Goal: Check status: Check status

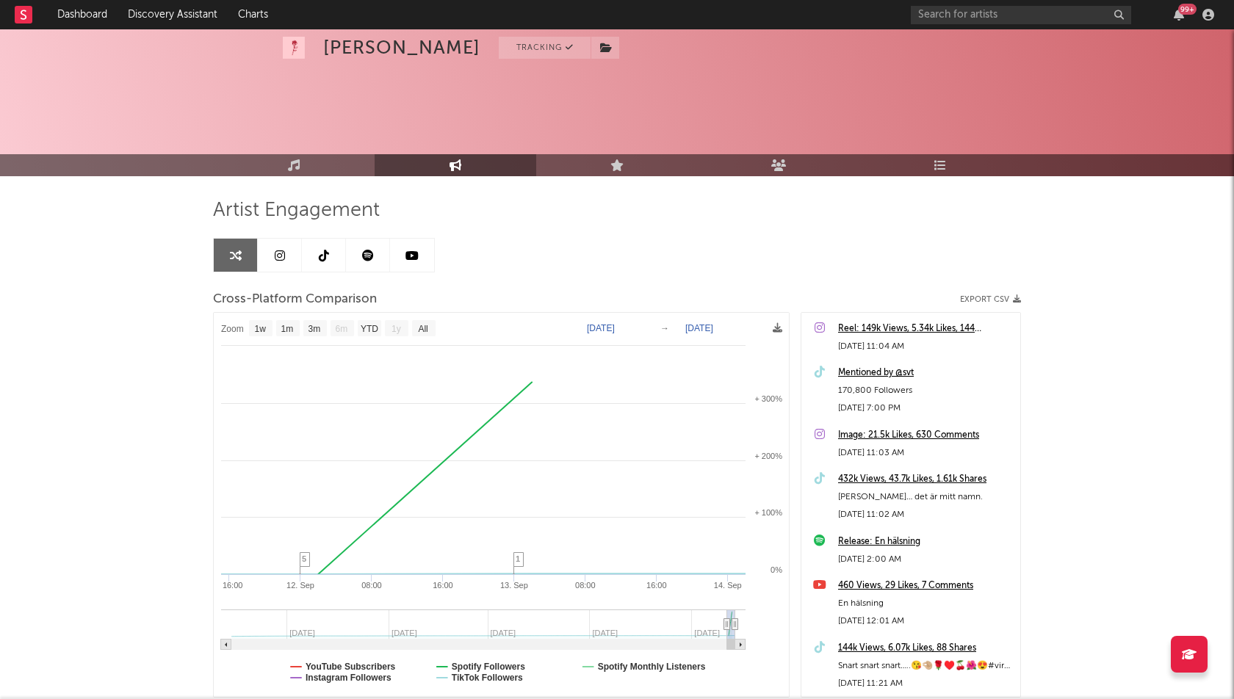
select select "1w"
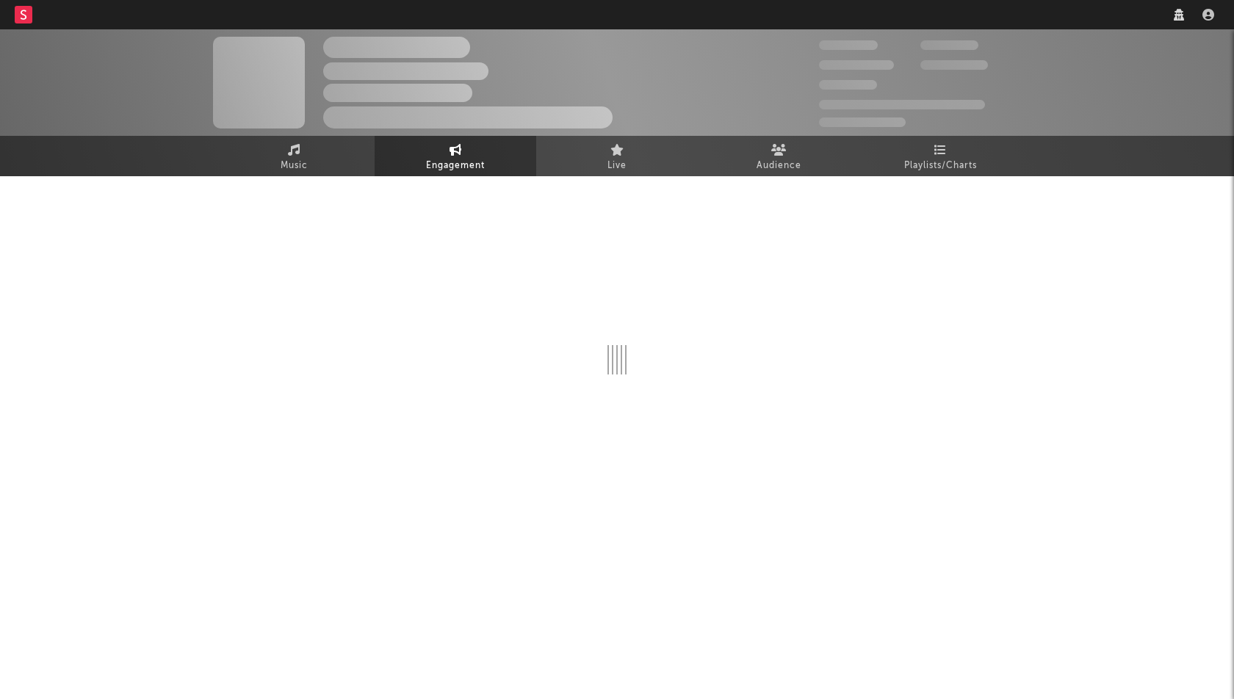
select select "1w"
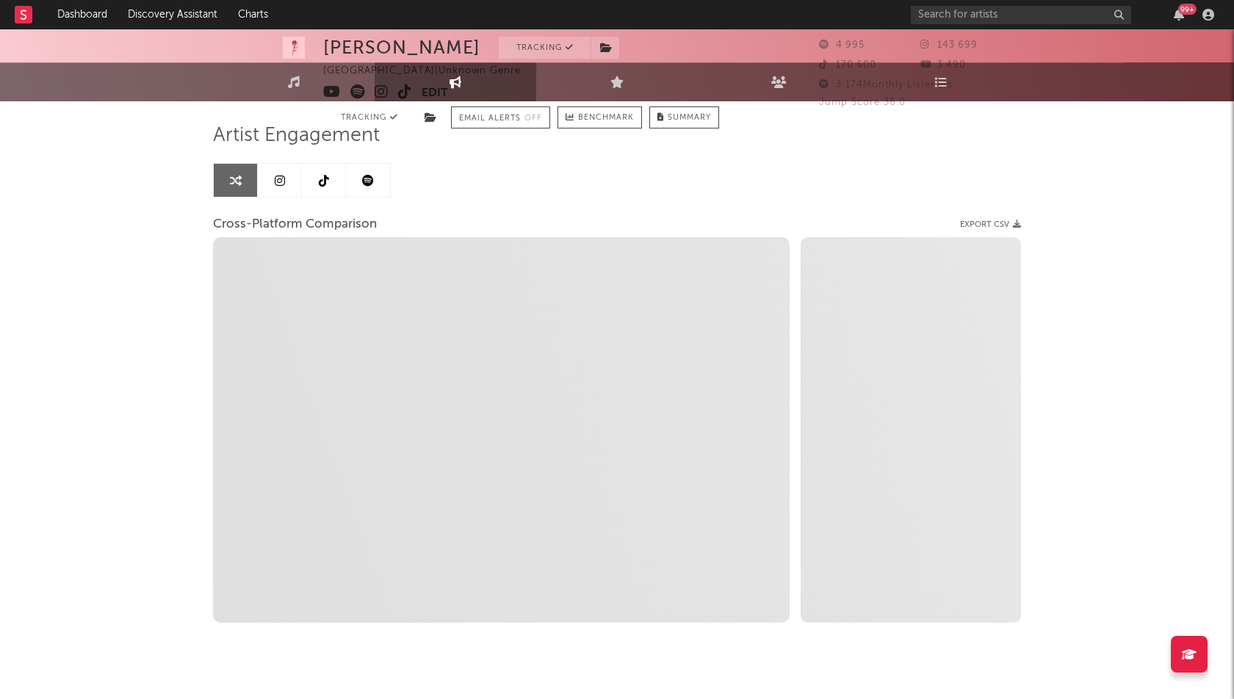
scroll to position [100, 0]
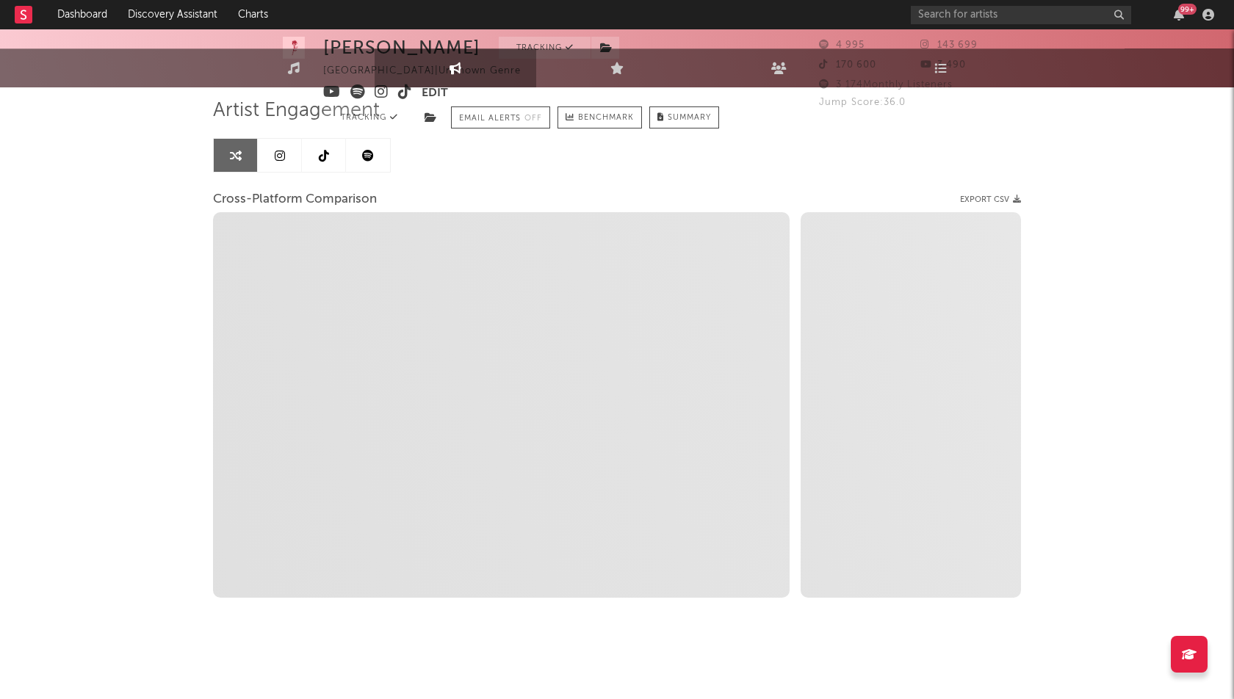
select select "1m"
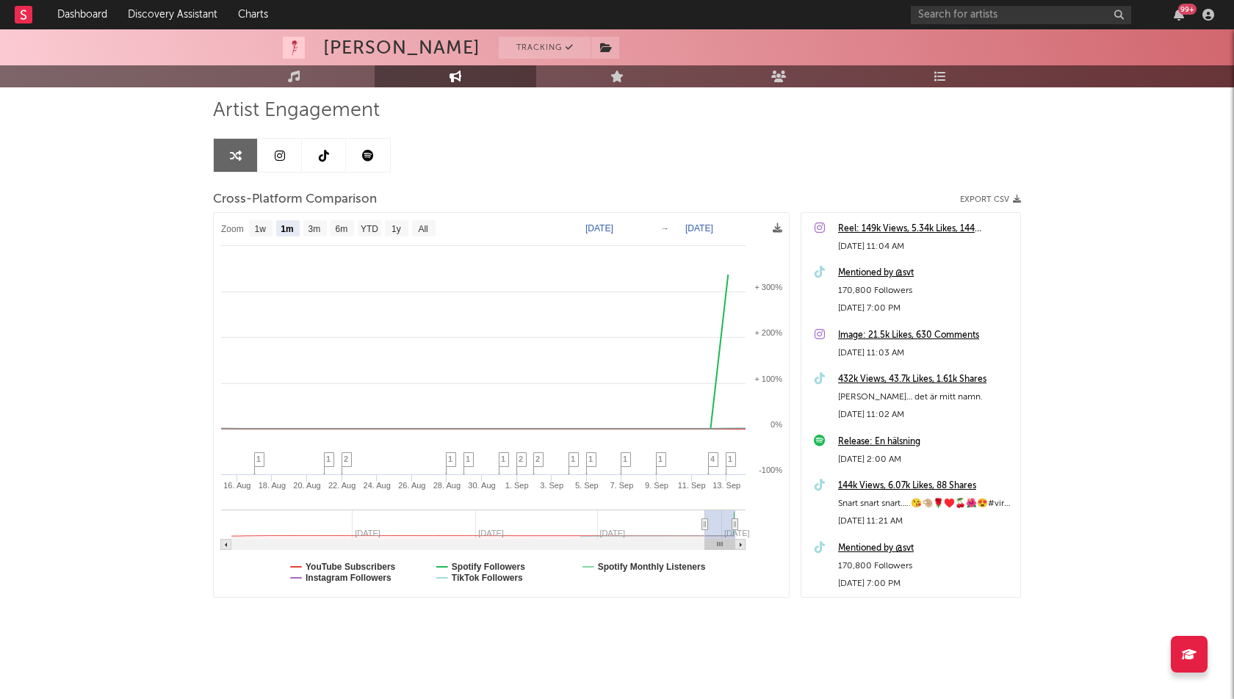
scroll to position [0, 0]
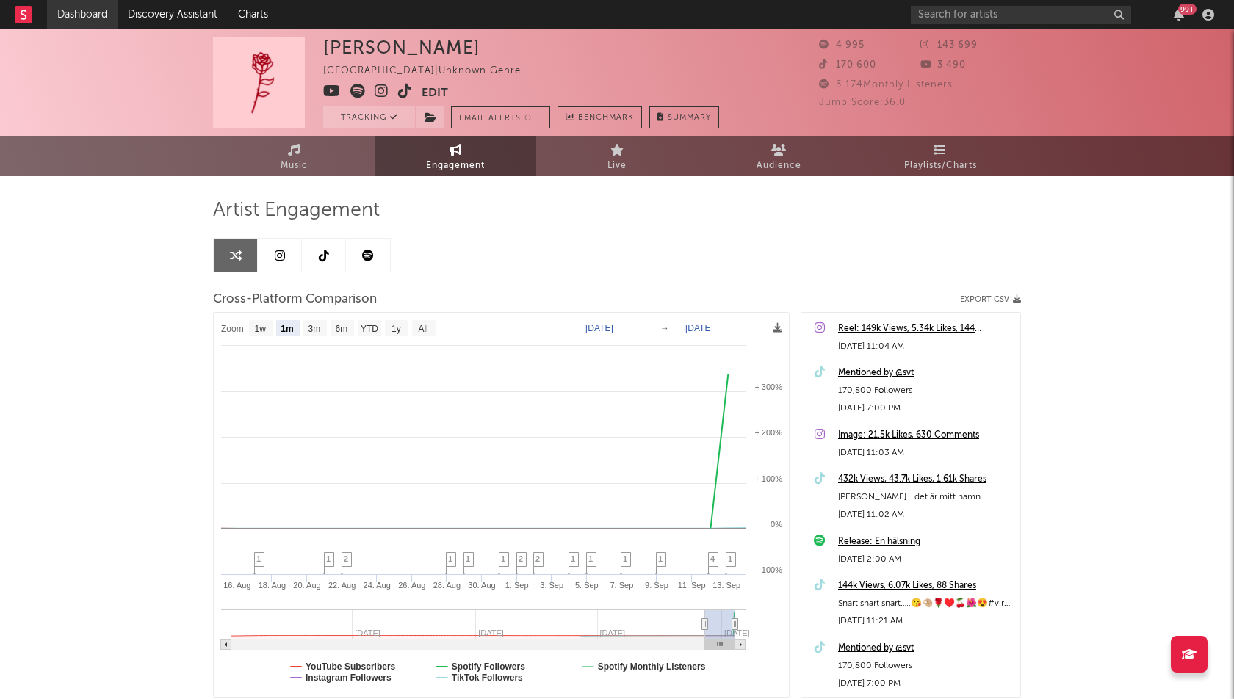
select select "1m"
